Goal: Task Accomplishment & Management: Use online tool/utility

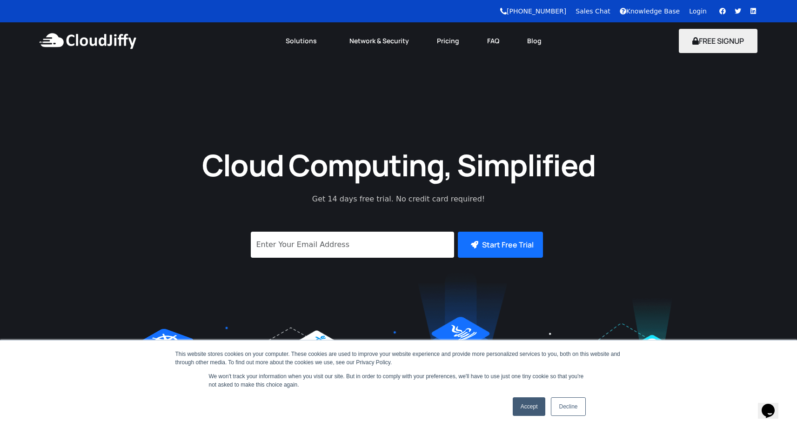
click at [529, 400] on link "Accept" at bounding box center [529, 407] width 33 height 19
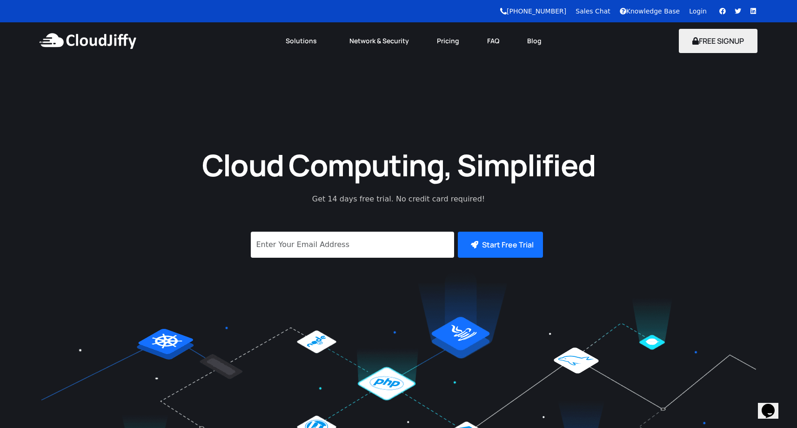
click at [696, 10] on link "Login" at bounding box center [698, 10] width 18 height 7
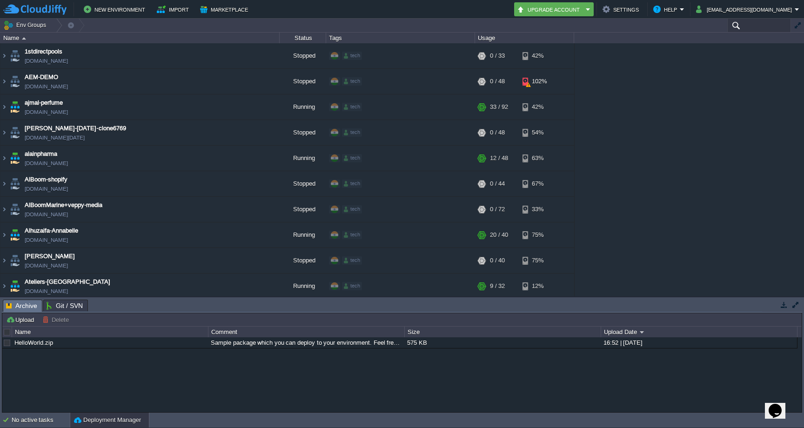
click at [769, 26] on input "text" at bounding box center [760, 26] width 64 height 14
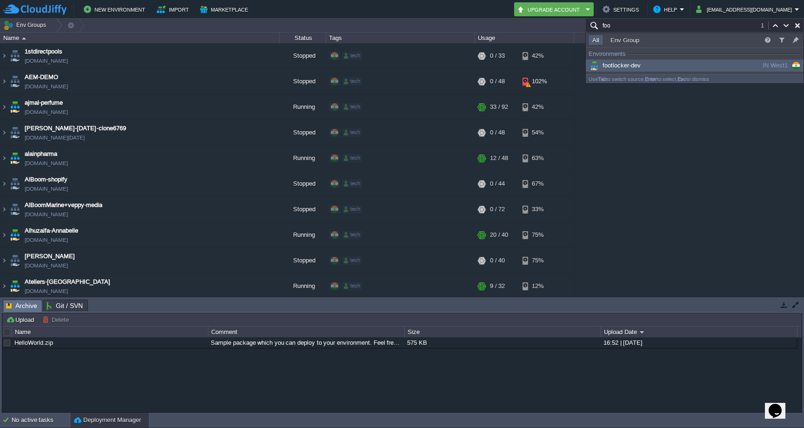
type input "foo"
click at [638, 62] on span "footlocker-dev" at bounding box center [614, 65] width 53 height 7
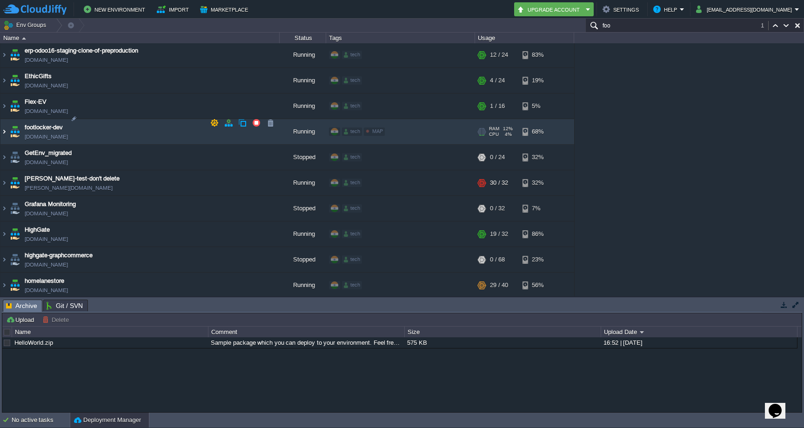
click at [5, 120] on img at bounding box center [3, 131] width 7 height 25
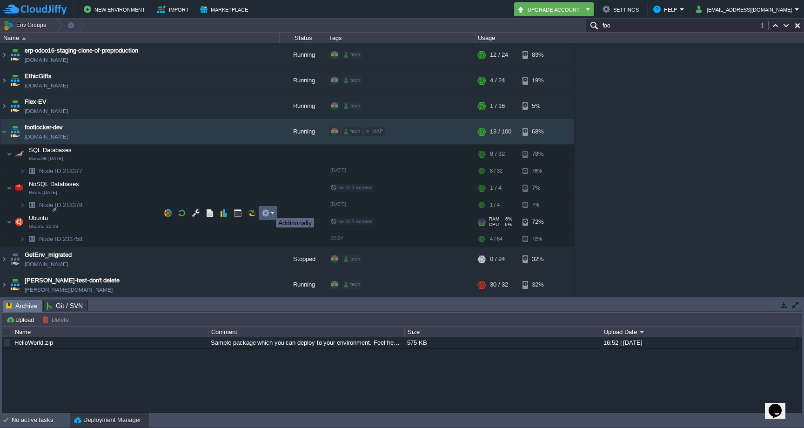
click at [268, 211] on button "button" at bounding box center [266, 213] width 8 height 8
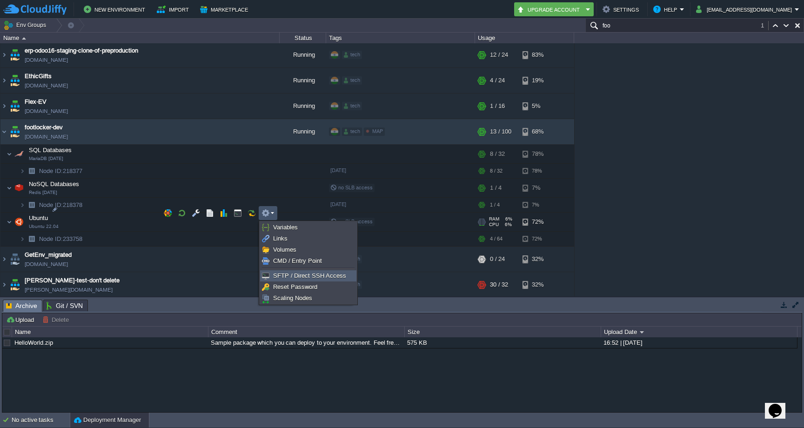
click at [287, 277] on span "SFTP / Direct SSH Access" at bounding box center [309, 275] width 73 height 7
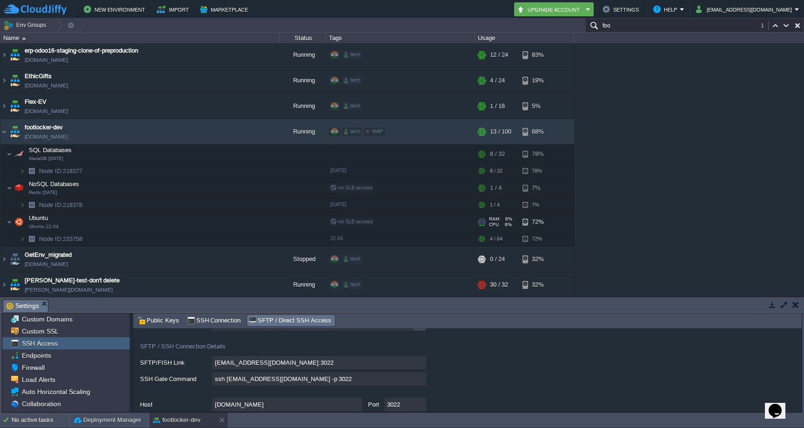
scroll to position [49, 0]
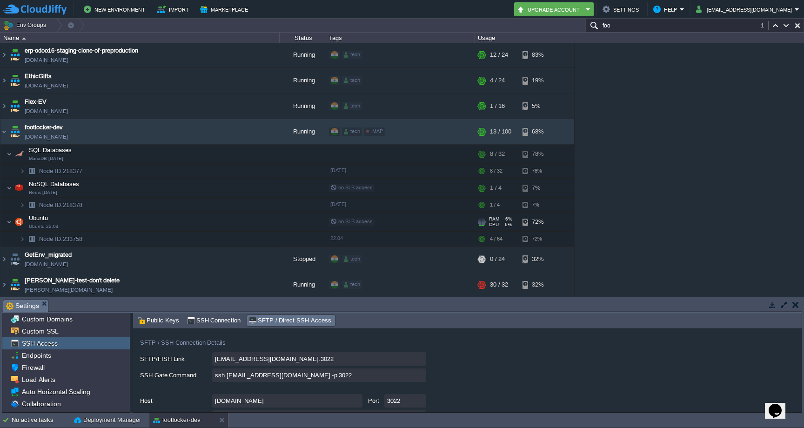
click at [421, 376] on input "ssh [EMAIL_ADDRESS][DOMAIN_NAME] -p 3022" at bounding box center [319, 376] width 214 height 14
